Goal: Information Seeking & Learning: Learn about a topic

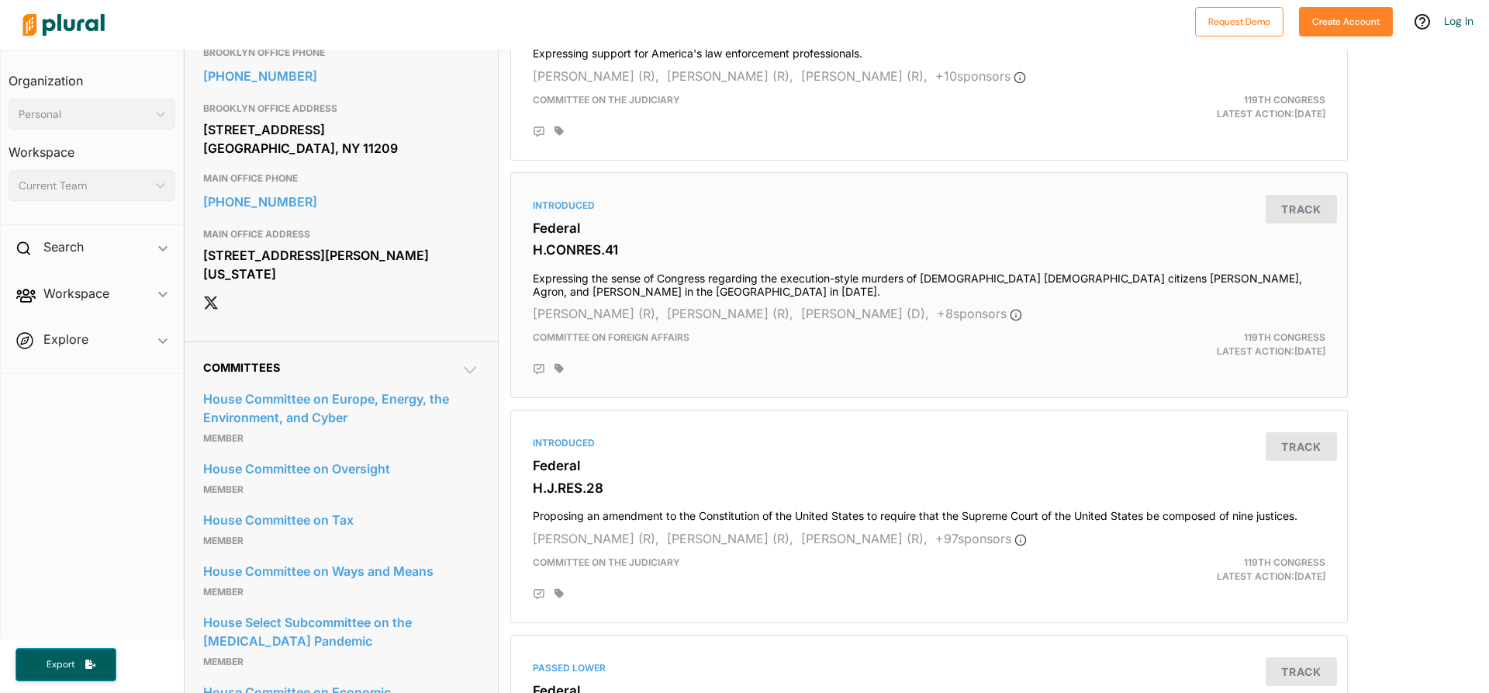
scroll to position [853, 0]
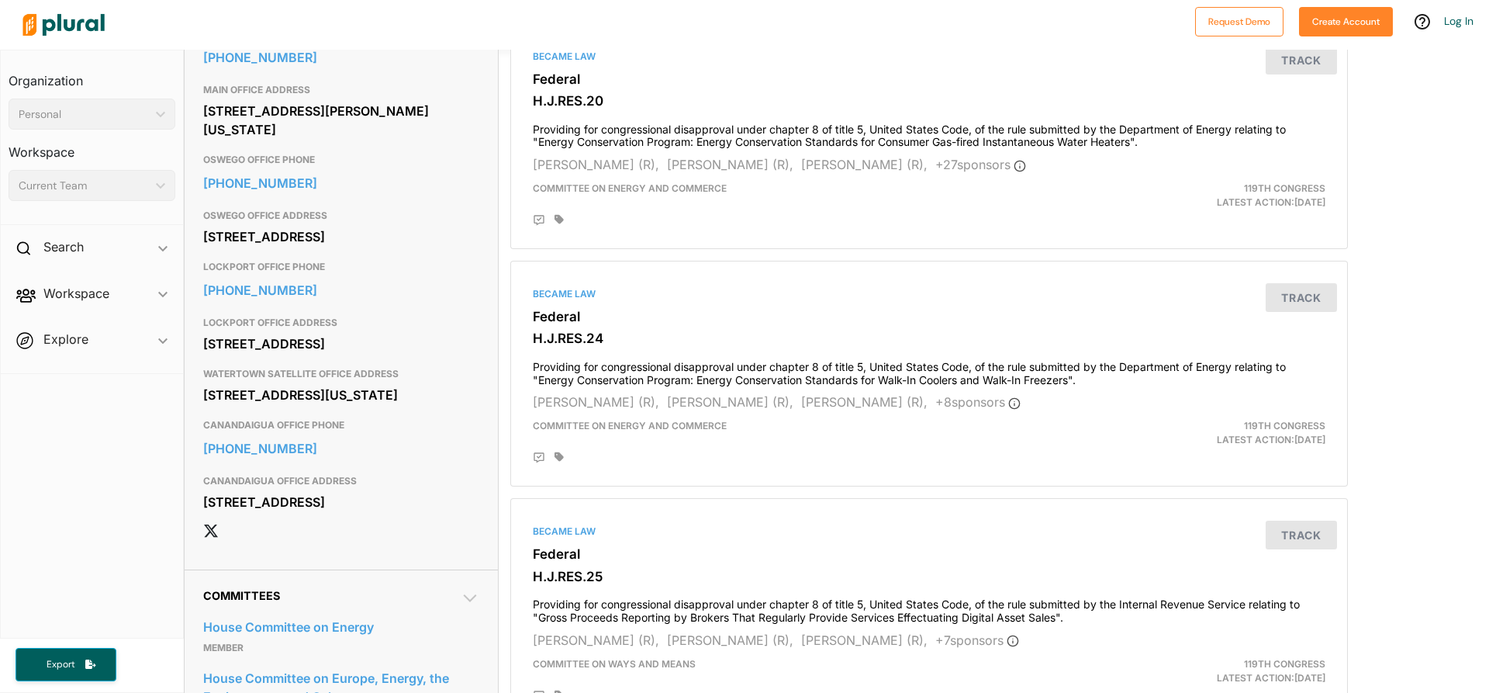
scroll to position [765, 0]
